Goal: Task Accomplishment & Management: Use online tool/utility

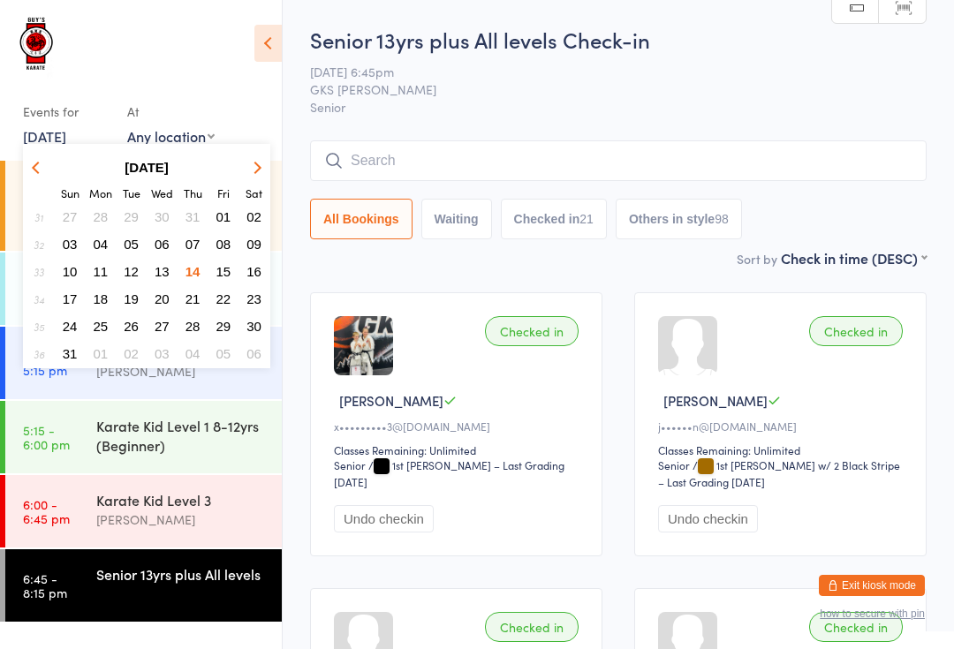
click at [220, 256] on button "08" at bounding box center [223, 244] width 27 height 24
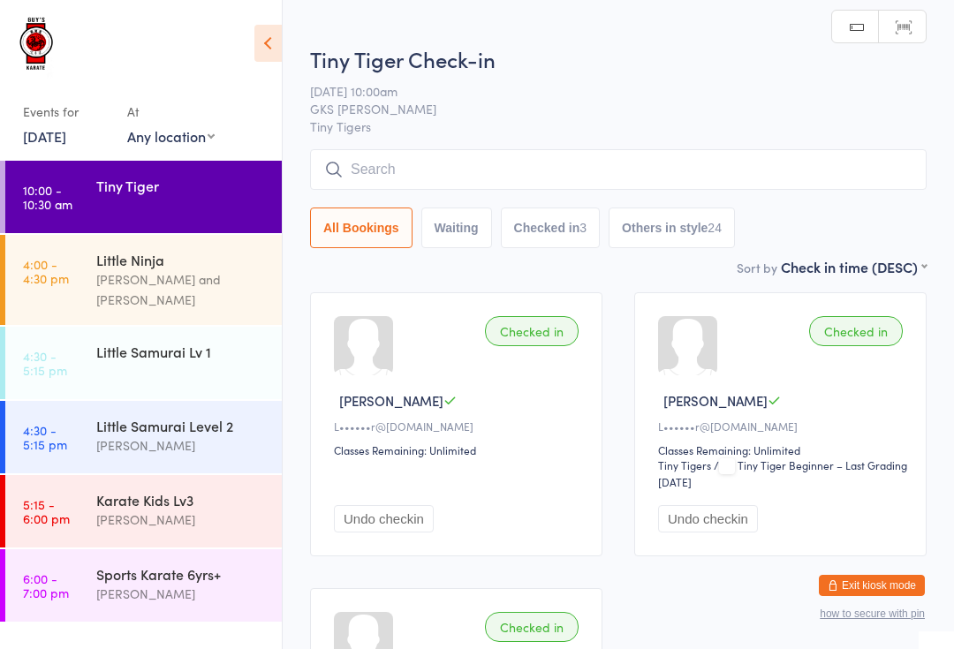
click at [61, 131] on link "[DATE]" at bounding box center [44, 135] width 43 height 19
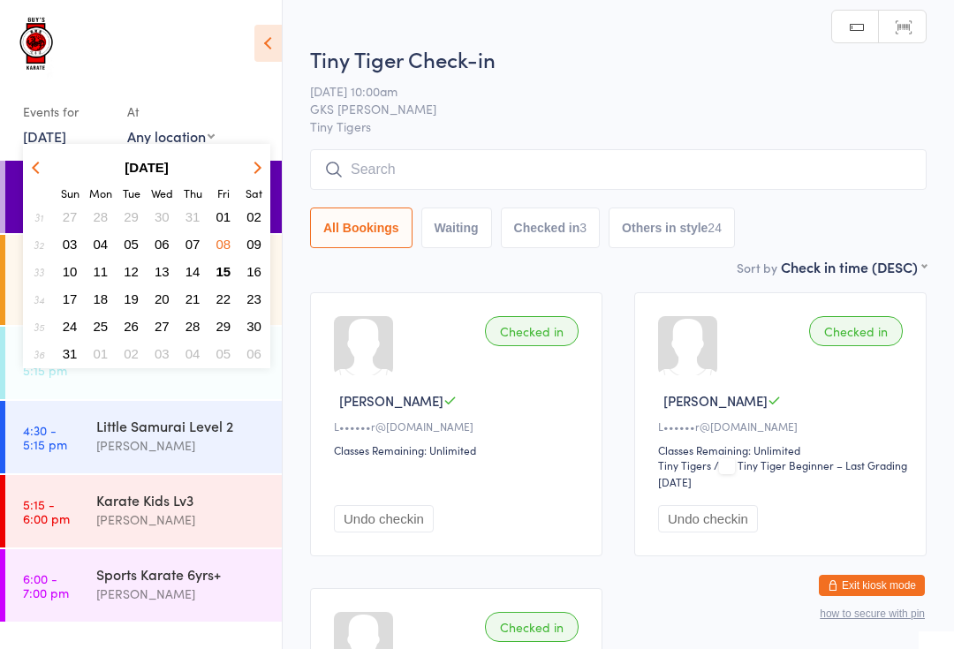
click at [216, 279] on span "15" at bounding box center [223, 271] width 15 height 15
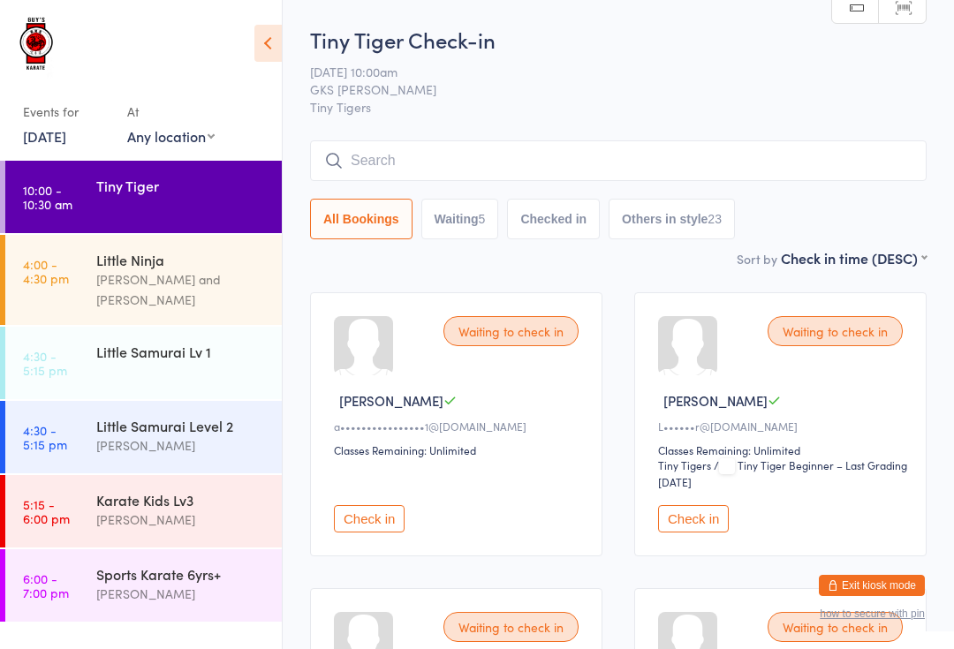
click at [815, 148] on input "search" at bounding box center [618, 160] width 616 height 41
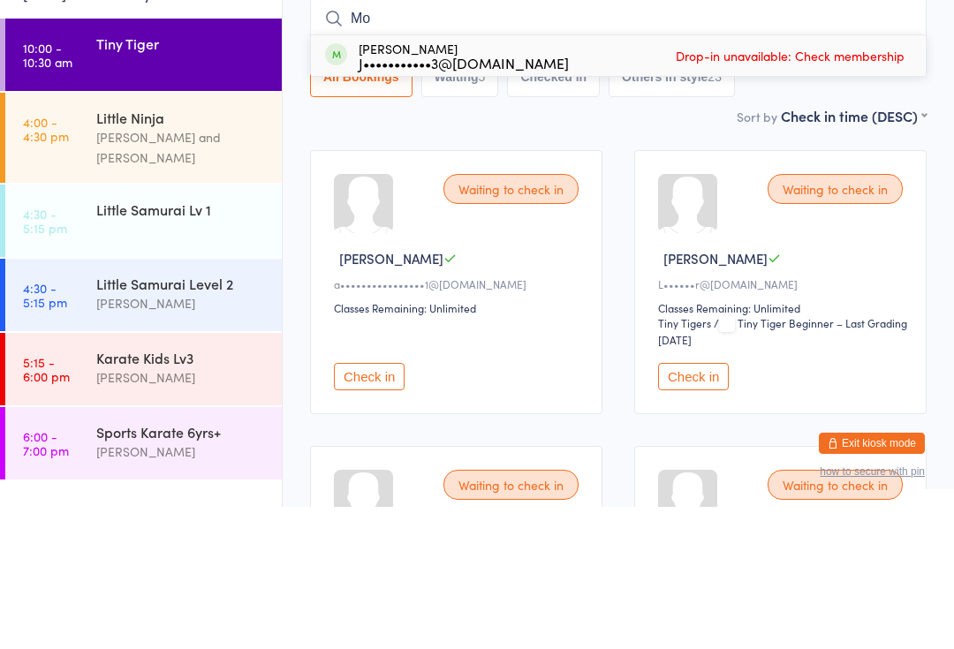
type input "M"
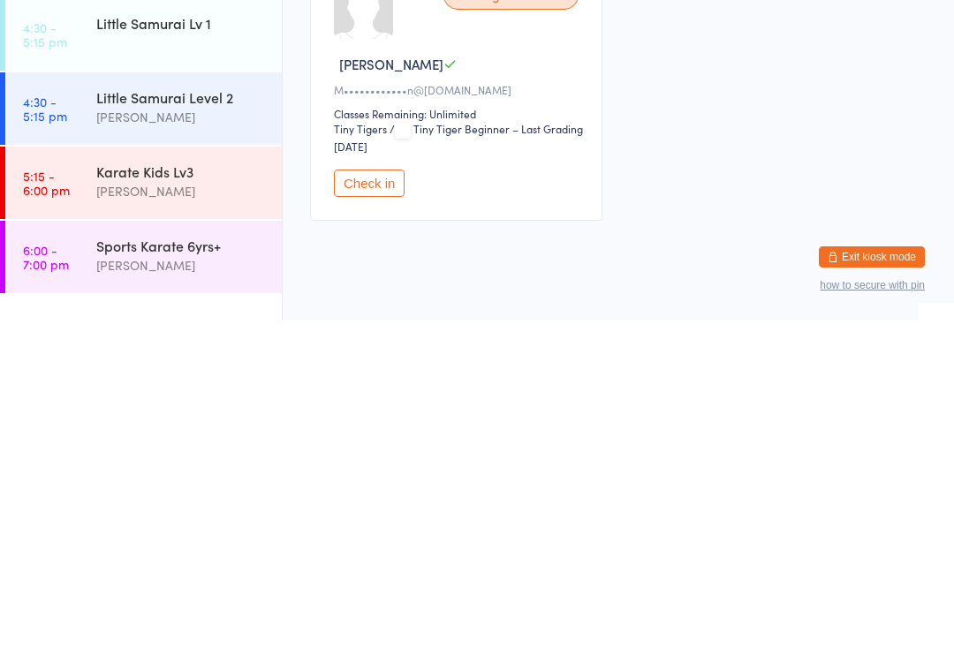
click at [381, 498] on button "Check in" at bounding box center [369, 511] width 71 height 27
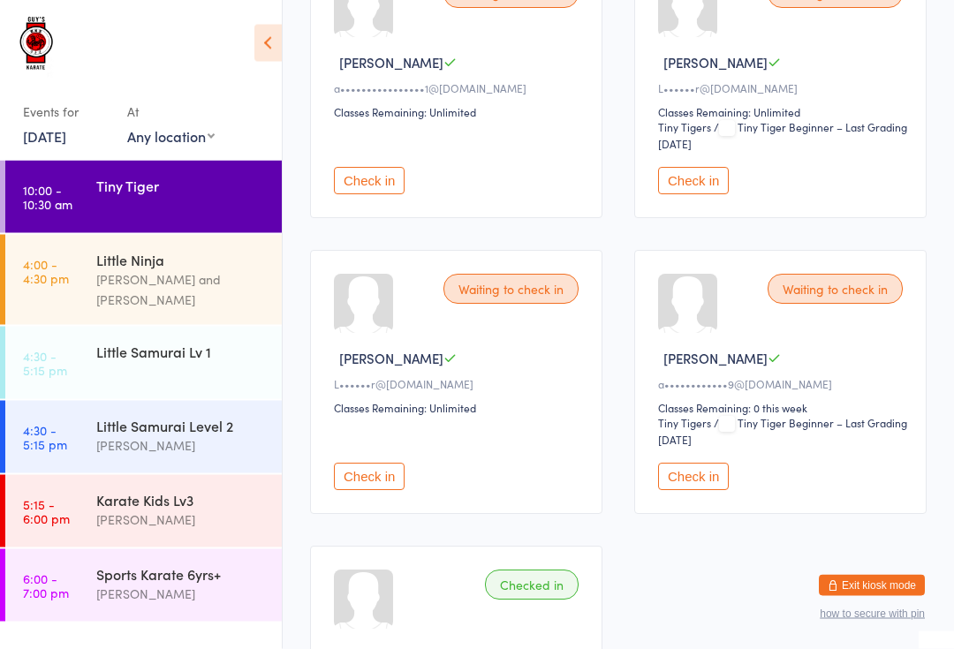
scroll to position [338, 0]
click at [372, 490] on button "Check in" at bounding box center [369, 476] width 71 height 27
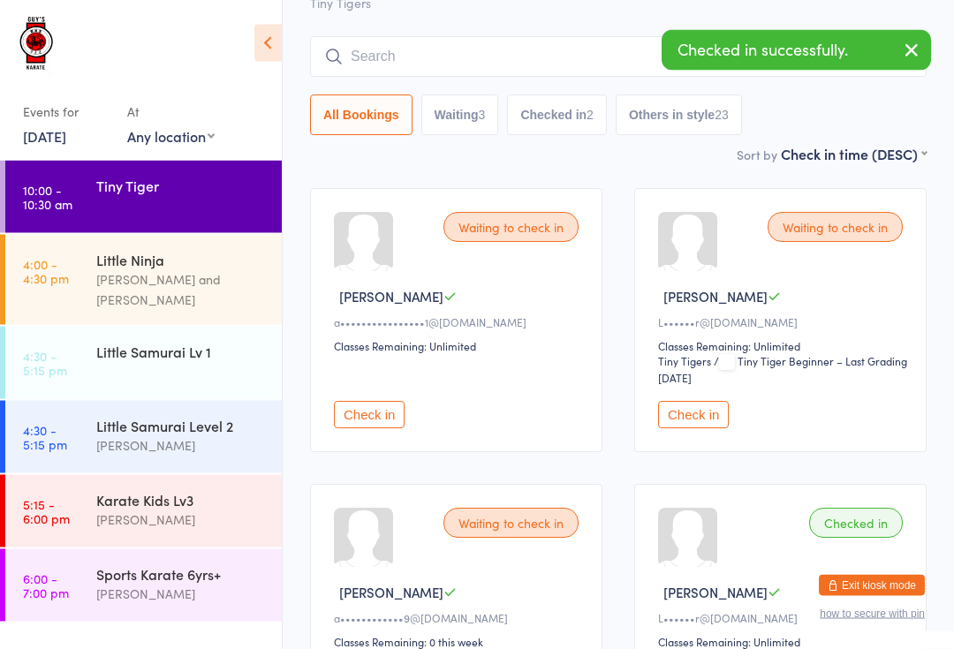
scroll to position [103, 0]
click at [687, 423] on button "Check in" at bounding box center [693, 415] width 71 height 27
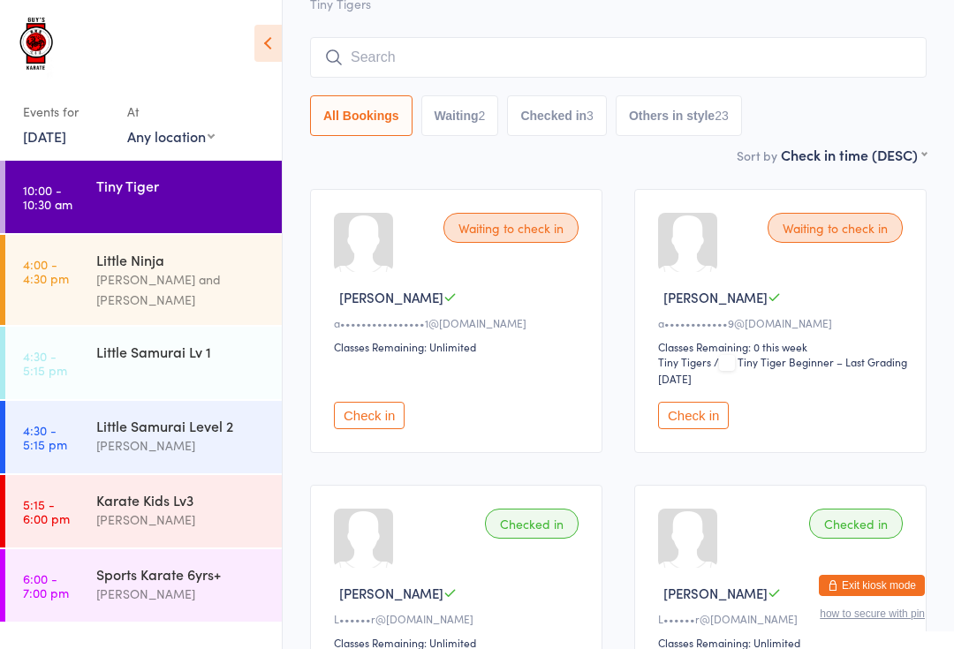
click at [370, 420] on button "Check in" at bounding box center [369, 415] width 71 height 27
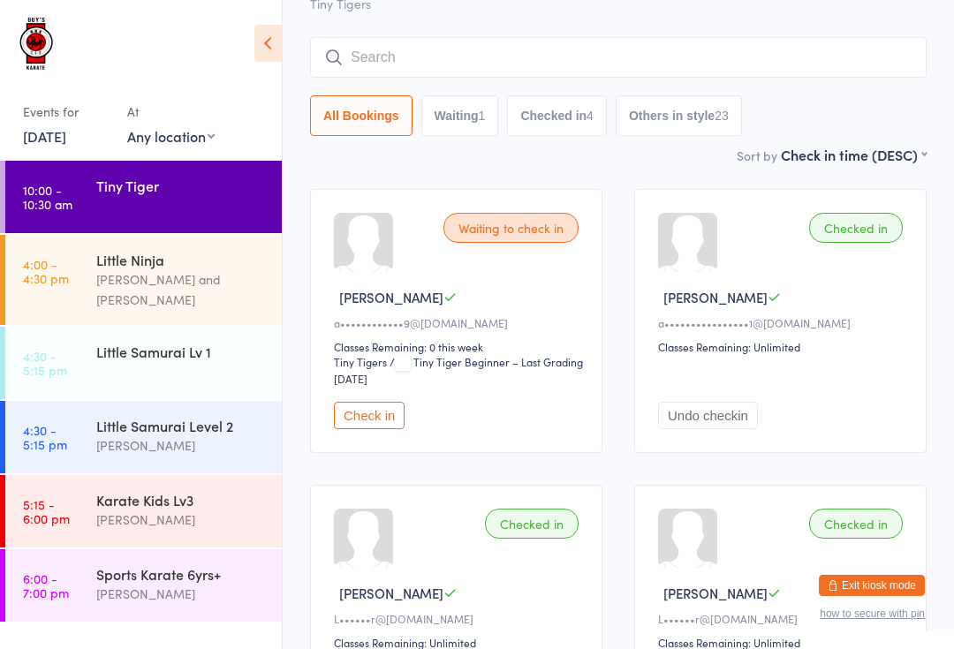
click at [368, 429] on button "Check in" at bounding box center [369, 415] width 71 height 27
